Goal: Task Accomplishment & Management: Manage account settings

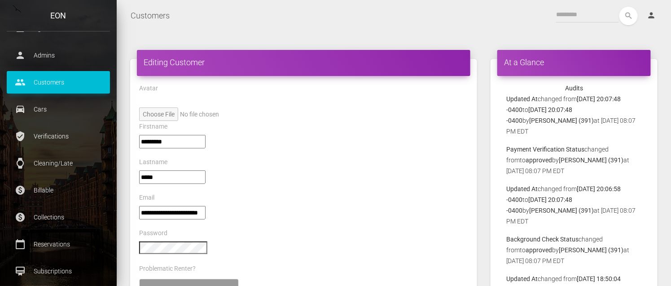
scroll to position [137, 0]
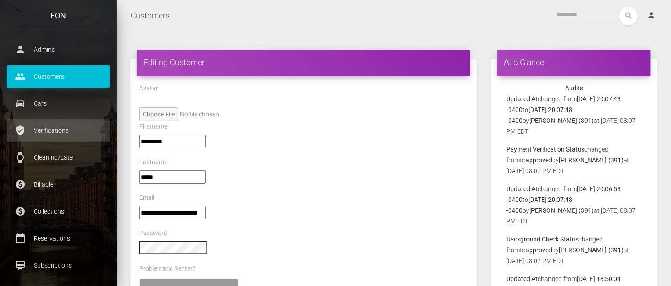
click at [58, 127] on p "Verifications" at bounding box center [58, 129] width 90 height 13
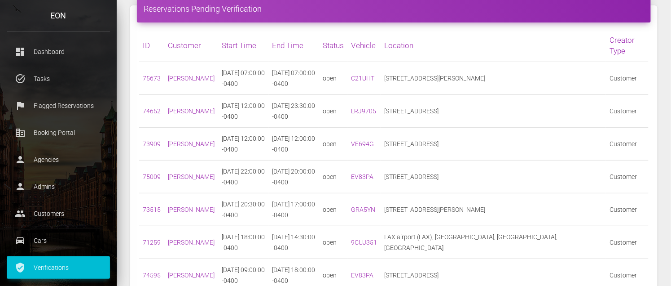
scroll to position [54, 0]
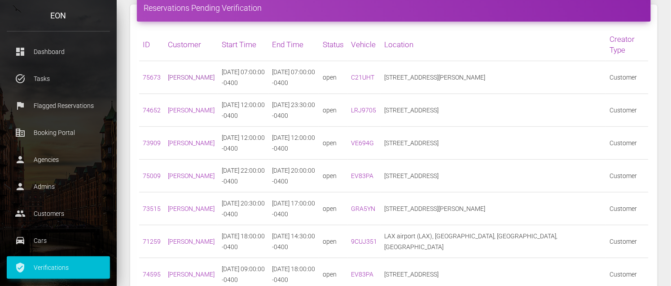
click at [190, 81] on link "Abhimanyu Cherukupalli" at bounding box center [191, 77] width 47 height 7
click at [154, 77] on link "75673" at bounding box center [152, 77] width 18 height 7
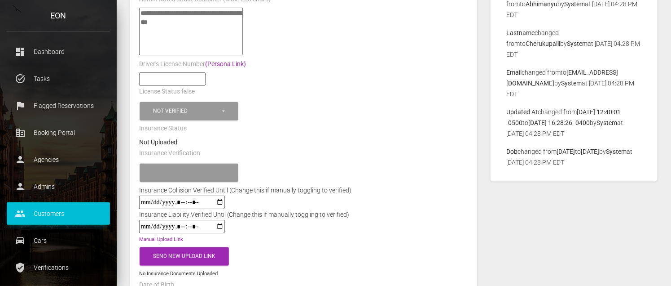
scroll to position [353, 0]
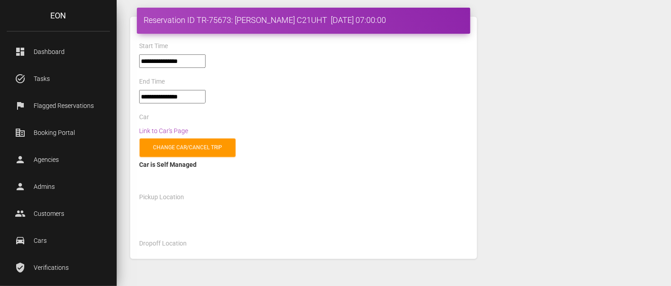
select select "*****"
select select
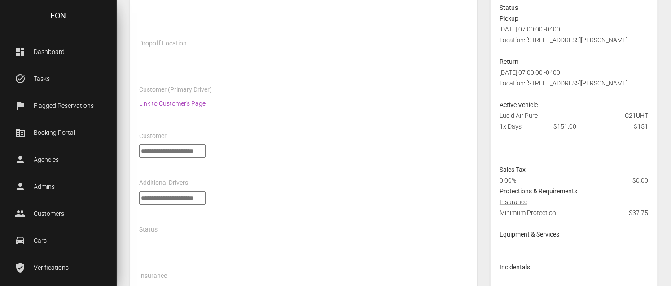
scroll to position [277, 0]
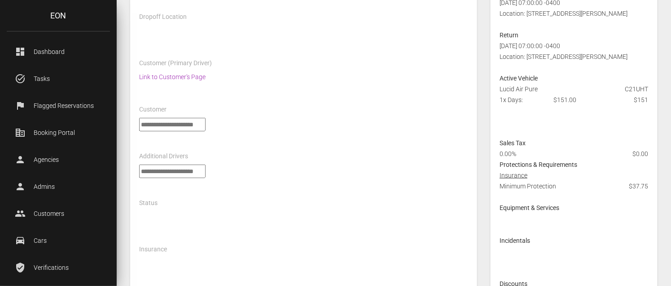
select select "*****"
select select
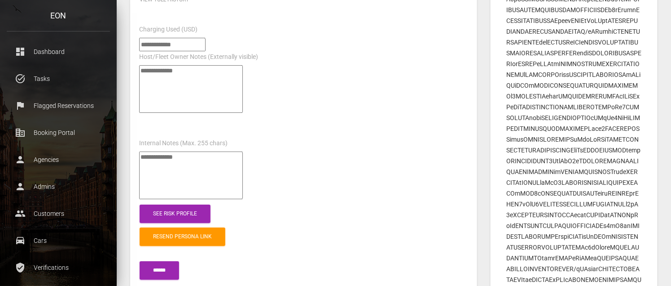
scroll to position [1076, 0]
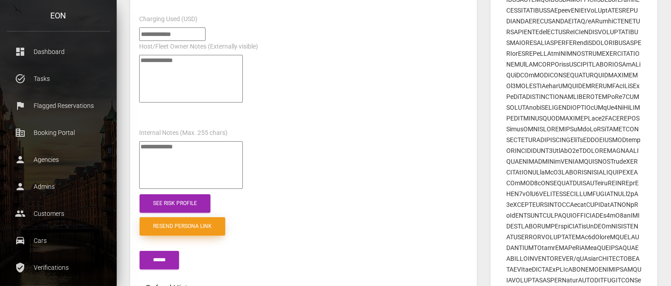
click at [177, 217] on link "Resend Persona Link" at bounding box center [183, 226] width 86 height 18
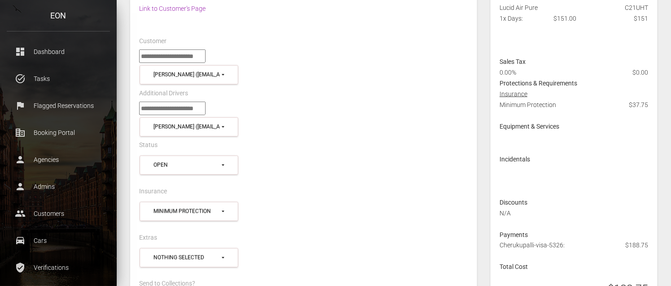
scroll to position [264, 0]
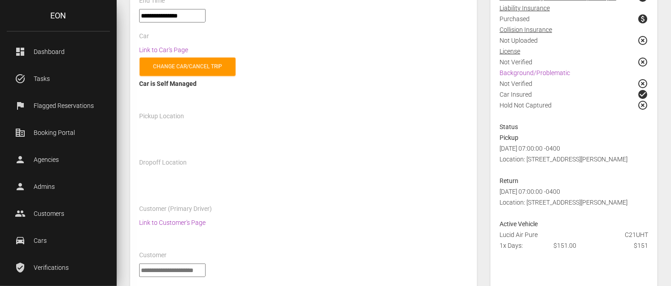
scroll to position [171, 0]
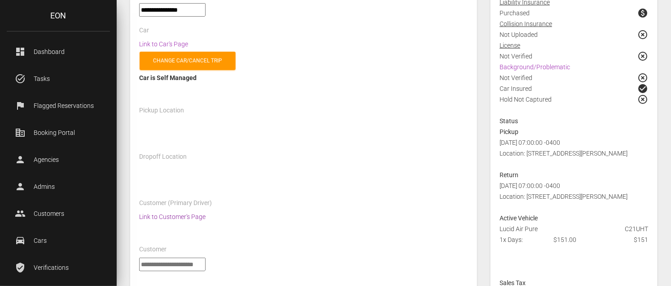
click at [163, 214] on link "Link to Customer's Page" at bounding box center [172, 216] width 66 height 7
select select "*****"
select select
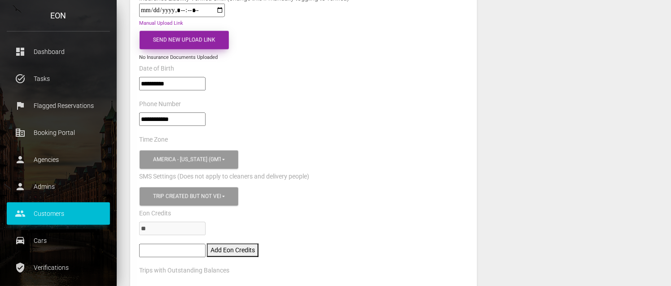
click at [192, 32] on button "Send New Upload Link" at bounding box center [184, 40] width 89 height 18
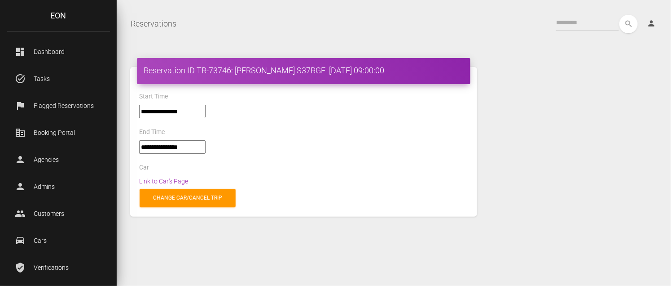
select select "*****"
select select
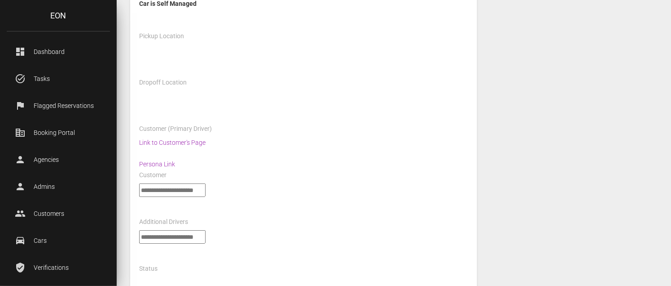
scroll to position [228, 0]
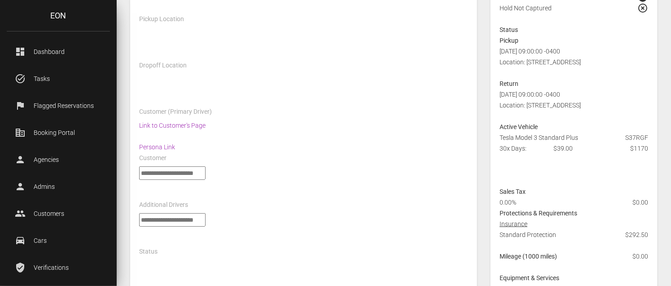
select select "*****"
select select
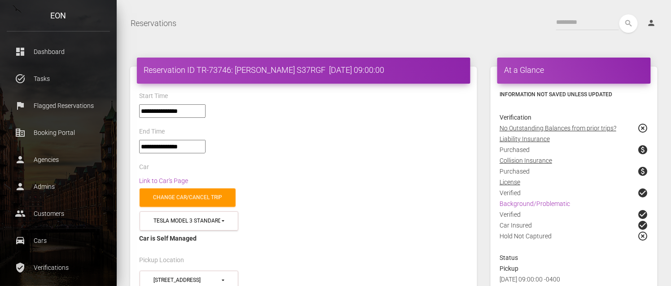
scroll to position [0, 0]
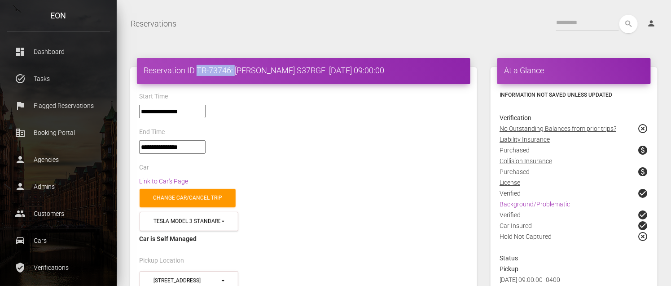
drag, startPoint x: 198, startPoint y: 71, endPoint x: 235, endPoint y: 74, distance: 37.8
click at [235, 74] on h4 "Reservation ID TR-73746: James Buck S37RGF 2025-09-15 09:00:00" at bounding box center [304, 70] width 320 height 11
copy h4 "TR-73746:"
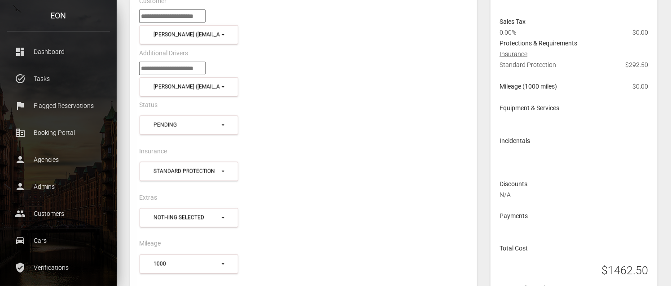
scroll to position [456, 0]
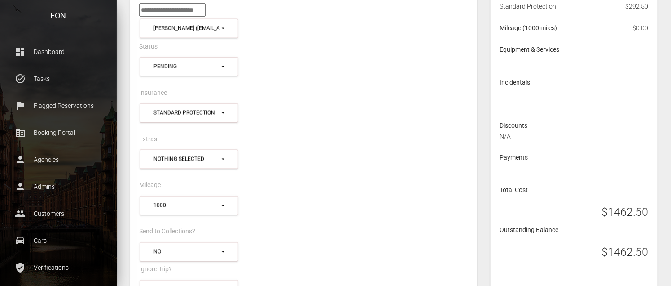
drag, startPoint x: 603, startPoint y: 211, endPoint x: 645, endPoint y: 212, distance: 42.2
click at [645, 214] on h3 "$1462.50" at bounding box center [625, 212] width 47 height 16
copy h3 "$1462.5"
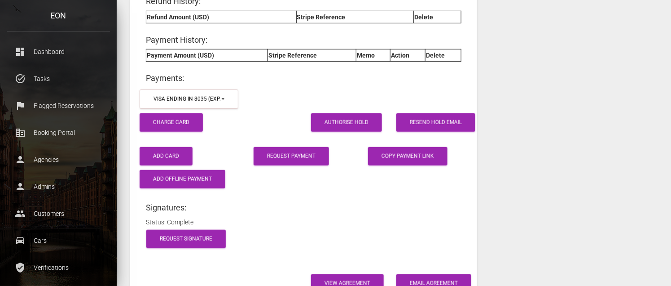
scroll to position [1407, 0]
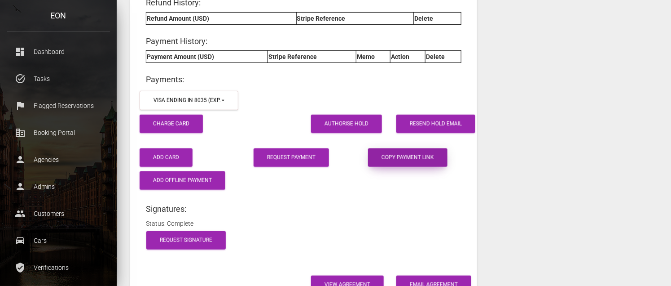
click at [391, 148] on button "Copy payment link" at bounding box center [407, 157] width 79 height 18
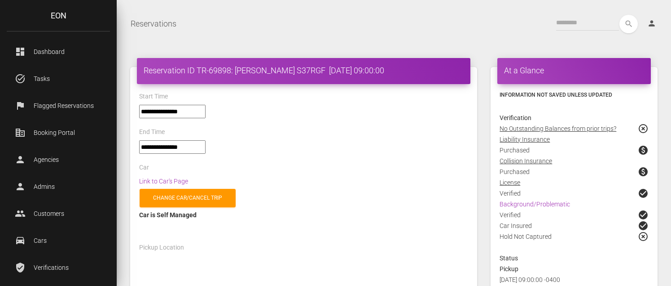
select select "*****"
select select
select select "*****"
select select
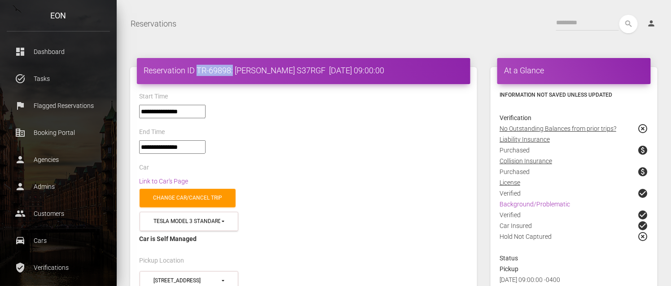
drag, startPoint x: 198, startPoint y: 69, endPoint x: 233, endPoint y: 75, distance: 35.5
click at [233, 75] on h4 "Reservation ID TR-69898: James Buck S37RGF 2025-08-16 09:00:00" at bounding box center [304, 70] width 320 height 11
copy h4 "TR-69898:"
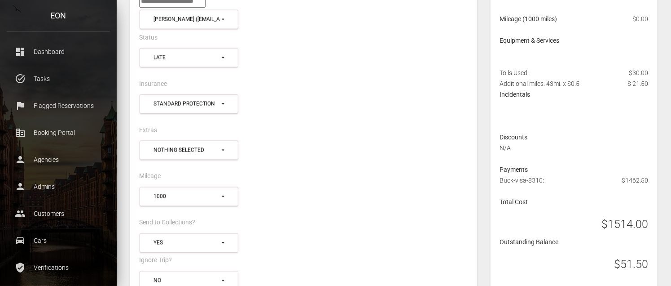
scroll to position [469, 0]
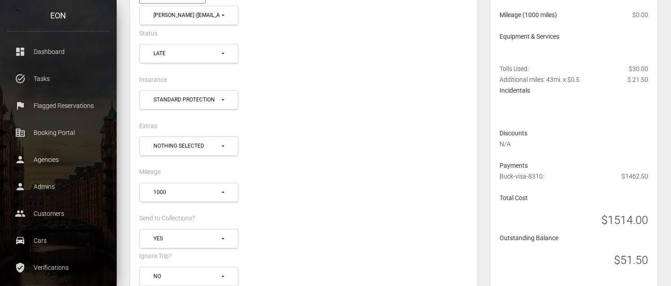
drag, startPoint x: 501, startPoint y: 68, endPoint x: 649, endPoint y: 81, distance: 148.8
click at [649, 81] on div "Tolls Used: $30.00 Additional miles: 43mi. x $0.5 $ 21.50" at bounding box center [574, 74] width 163 height 22
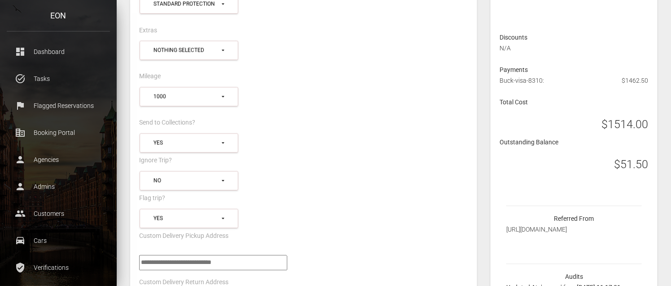
scroll to position [566, 0]
drag, startPoint x: 616, startPoint y: 165, endPoint x: 648, endPoint y: 169, distance: 32.6
click at [648, 169] on h3 "$51.50" at bounding box center [632, 164] width 34 height 16
copy h3 "$51.50"
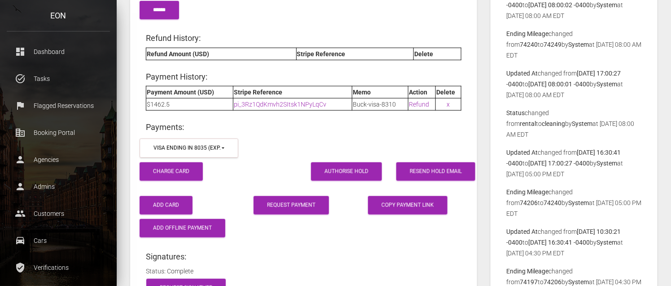
scroll to position [1374, 0]
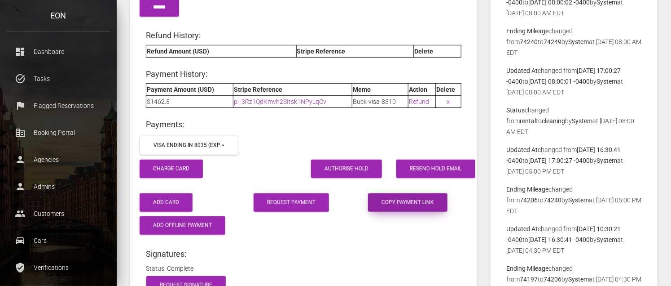
click at [395, 196] on button "Copy payment link" at bounding box center [407, 202] width 79 height 18
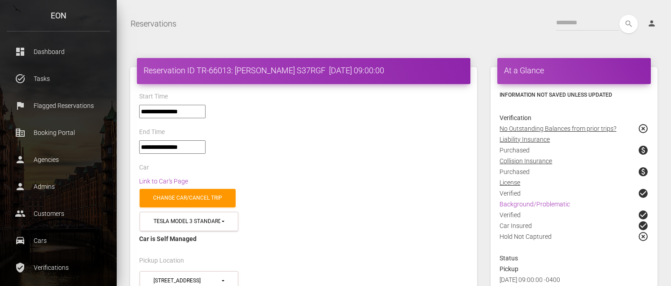
select select "*****"
select select
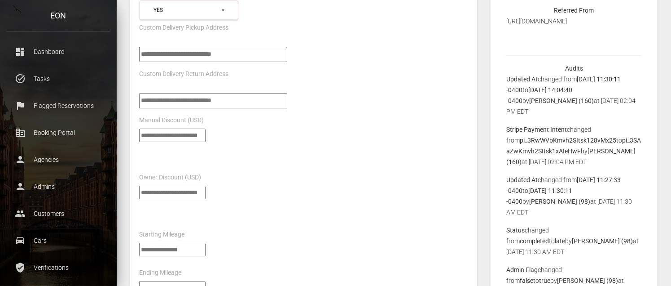
scroll to position [530, 0]
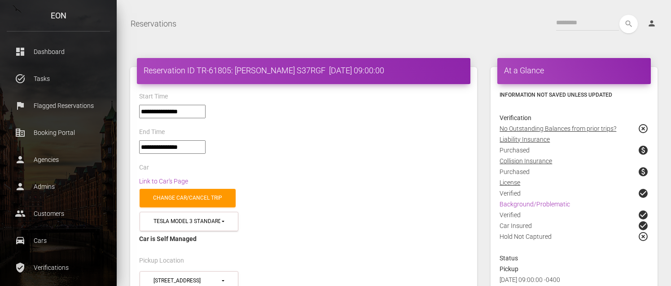
select select "*****"
select select
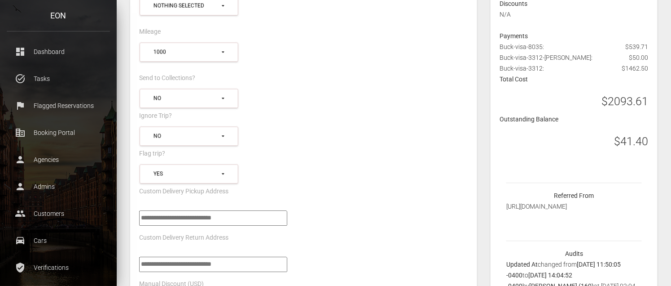
scroll to position [582, 0]
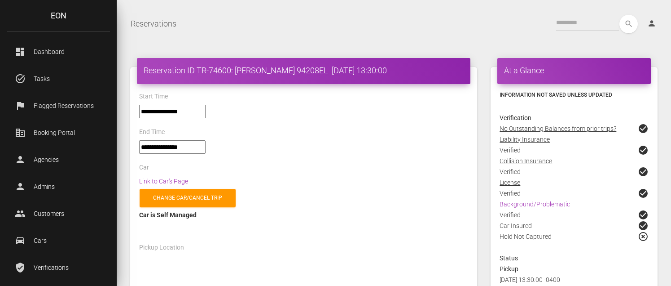
select select "*****"
select select
click at [176, 180] on link "Link to Car's Page" at bounding box center [163, 180] width 49 height 7
select select "*****"
select select
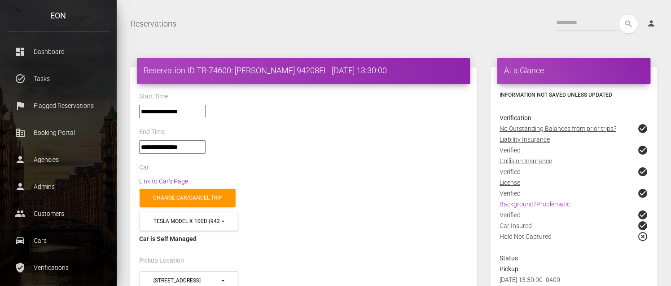
click at [174, 182] on link "Link to Car's Page" at bounding box center [163, 180] width 49 height 7
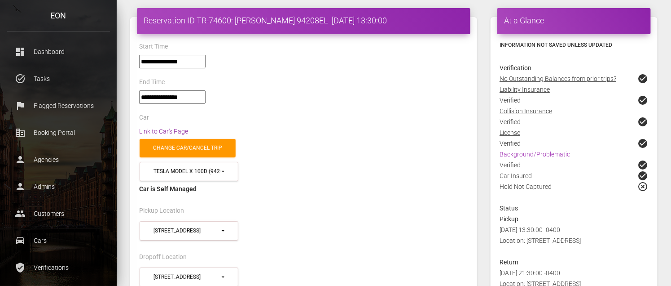
scroll to position [48, 0]
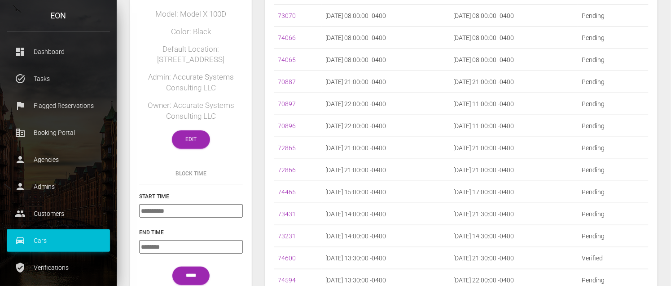
scroll to position [167, 0]
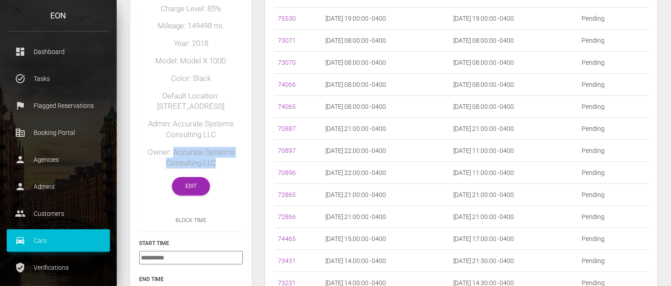
drag, startPoint x: 175, startPoint y: 151, endPoint x: 217, endPoint y: 163, distance: 44.5
click at [217, 163] on h5 "Owner: Accurate Systems Consulting LLC" at bounding box center [191, 158] width 104 height 22
copy h5 "Accurate Systems Consulting LLC"
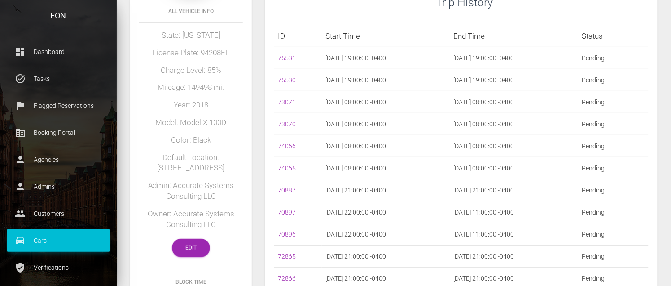
scroll to position [97, 0]
